Goal: Find contact information: Find contact information

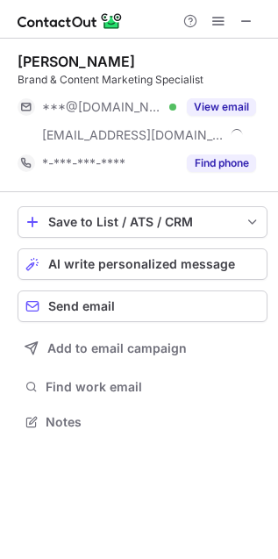
scroll to position [410, 278]
click at [275, 370] on div "Angela Vu Brand & Content Marketing Specialist ***@hotmail.com Verified ***@dai…" at bounding box center [139, 244] width 278 height 410
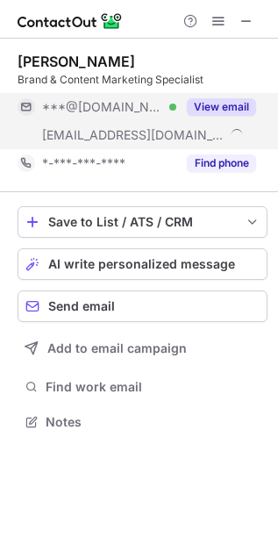
click at [225, 106] on button "View email" at bounding box center [221, 107] width 69 height 18
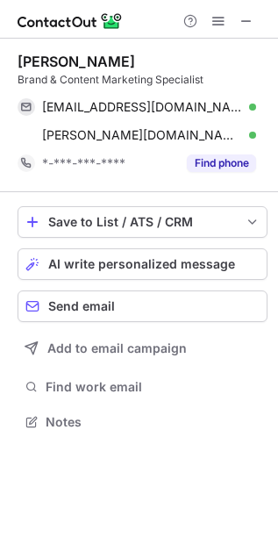
click at [266, 128] on div "angelatempo@hotmail.com Verified Send email Copy angela.vu@daimler.com Verified…" at bounding box center [143, 121] width 250 height 56
click at [272, 138] on div "Angela Vu Brand & Content Marketing Specialist angelatempo@hotmail.com Verified…" at bounding box center [139, 244] width 278 height 410
click at [261, 470] on div "Angela Vu Brand & Content Marketing Specialist angelatempo@hotmail.com Verified…" at bounding box center [139, 299] width 278 height 520
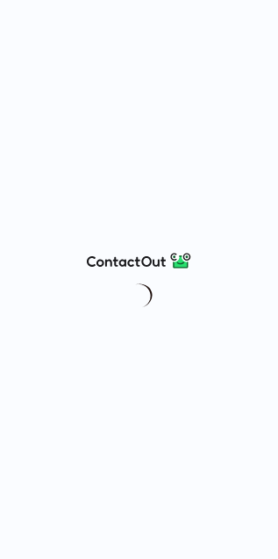
click at [274, 250] on div at bounding box center [139, 279] width 278 height 559
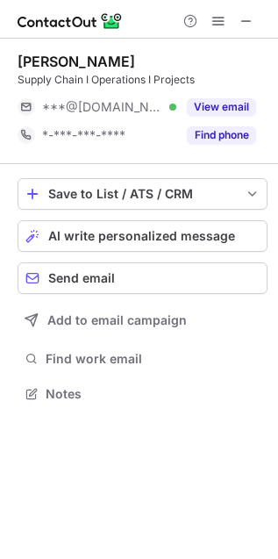
scroll to position [382, 278]
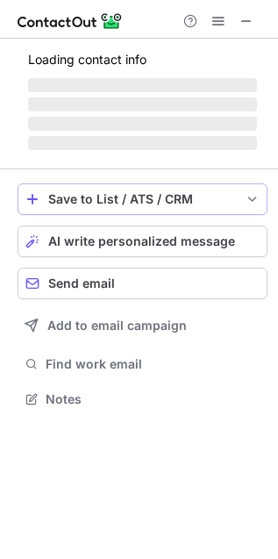
scroll to position [382, 278]
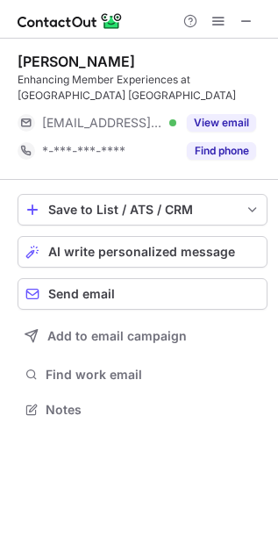
drag, startPoint x: 250, startPoint y: 18, endPoint x: 114, endPoint y: 88, distance: 152.6
click at [114, 88] on div "Awhina Reihana Enhancing Member Experiences at CPA Australia ***@cpaaustralia.c…" at bounding box center [139, 279] width 278 height 559
click at [248, 25] on span at bounding box center [247, 21] width 14 height 14
